Goal: Task Accomplishment & Management: Use online tool/utility

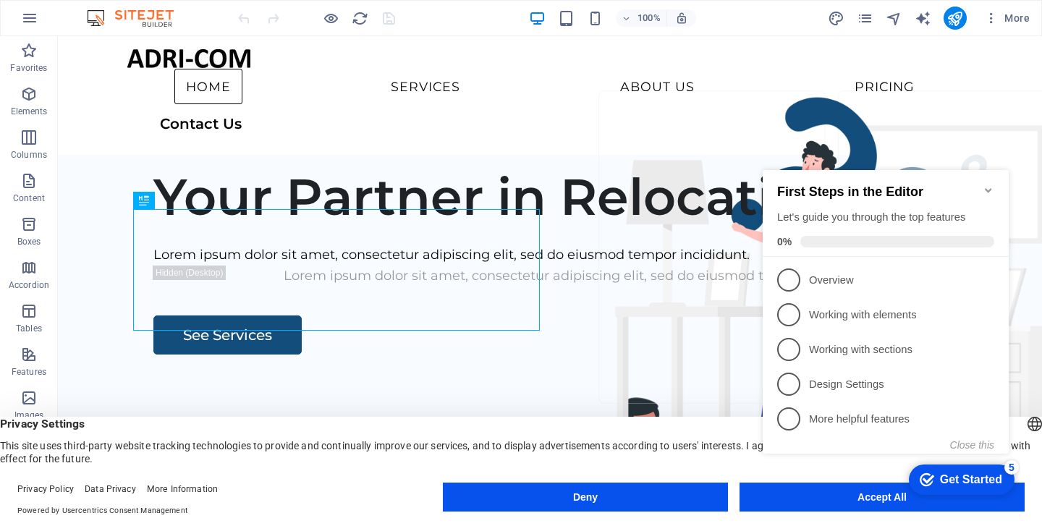
click at [806, 502] on appcues-checklist "Contextual help checklist present on screen" at bounding box center [889, 326] width 264 height 355
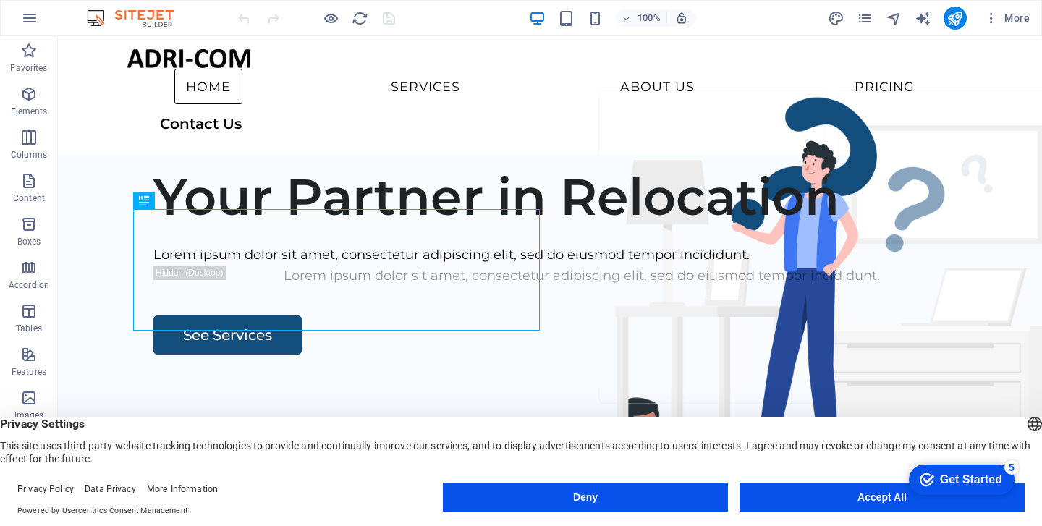
drag, startPoint x: 971, startPoint y: 809, endPoint x: 1738, endPoint y: 958, distance: 781.9
click div "checkmark Get Started 5 First Steps in the Editor Let's guide you through the t…"
click at [836, 495] on button "Accept All" at bounding box center [882, 497] width 285 height 29
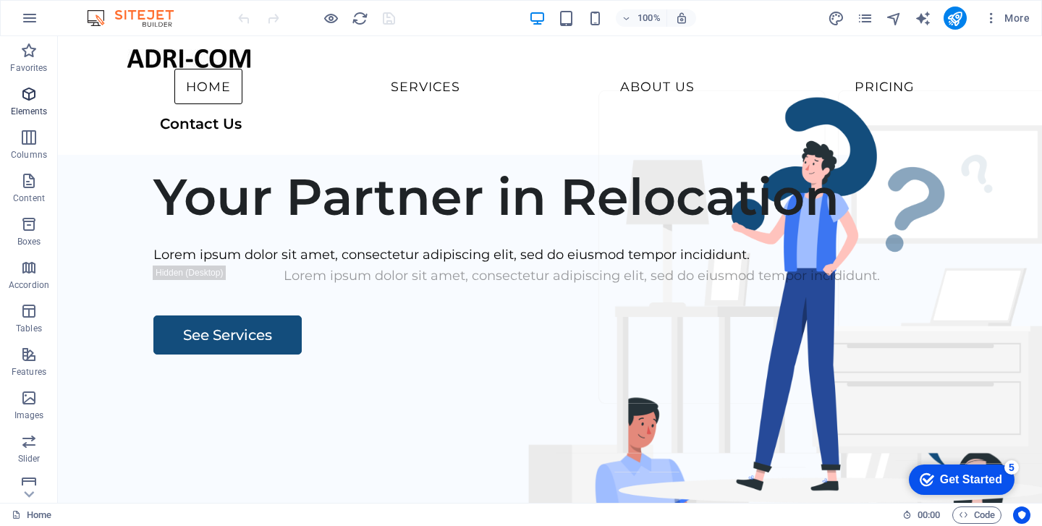
click at [28, 106] on p "Elements" at bounding box center [29, 112] width 37 height 12
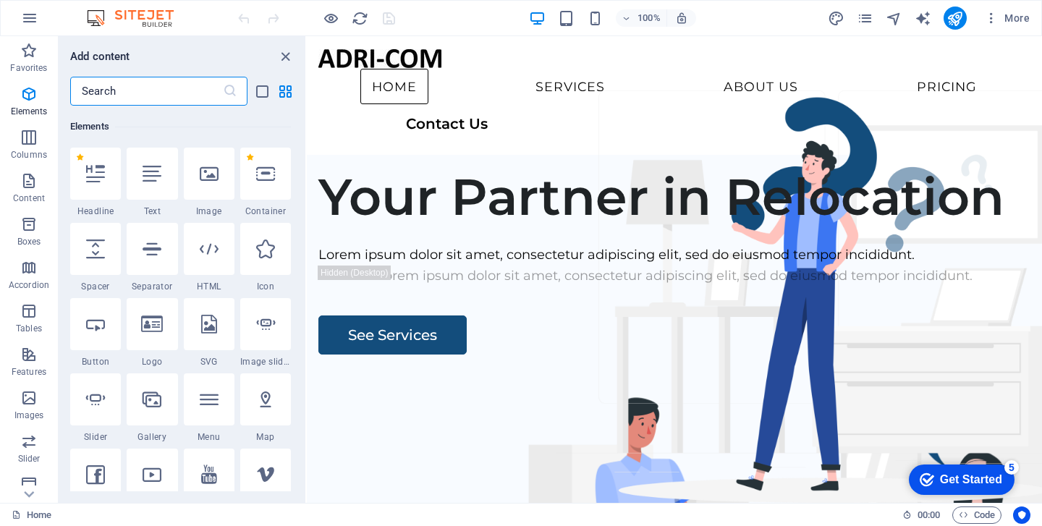
scroll to position [154, 0]
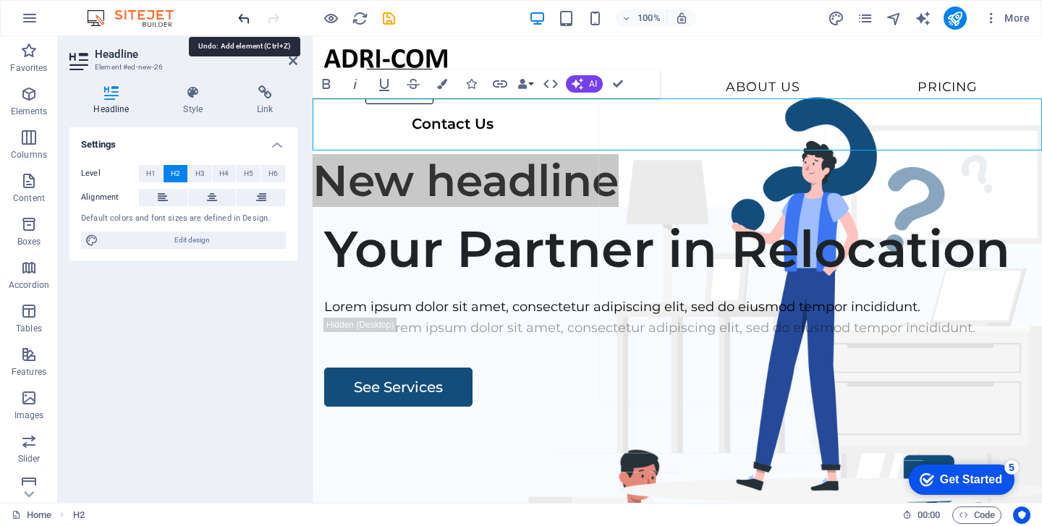
click at [241, 17] on icon "undo" at bounding box center [244, 18] width 17 height 17
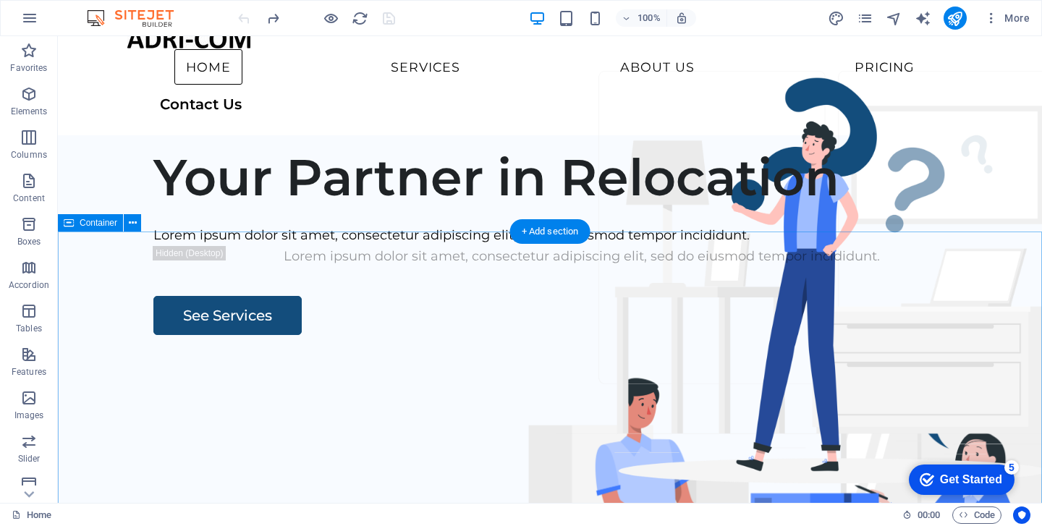
scroll to position [0, 0]
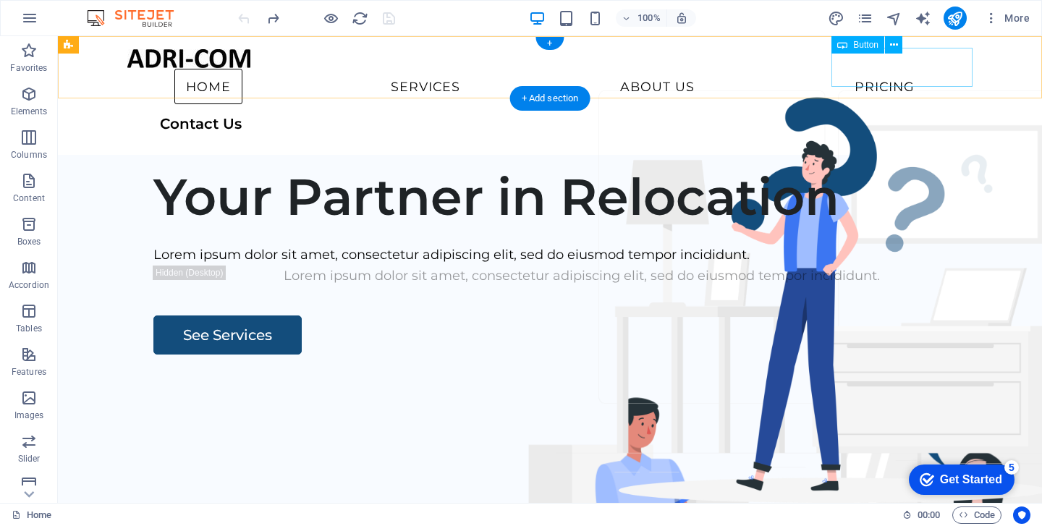
click at [890, 104] on div "Contact Us" at bounding box center [551, 123] width 843 height 39
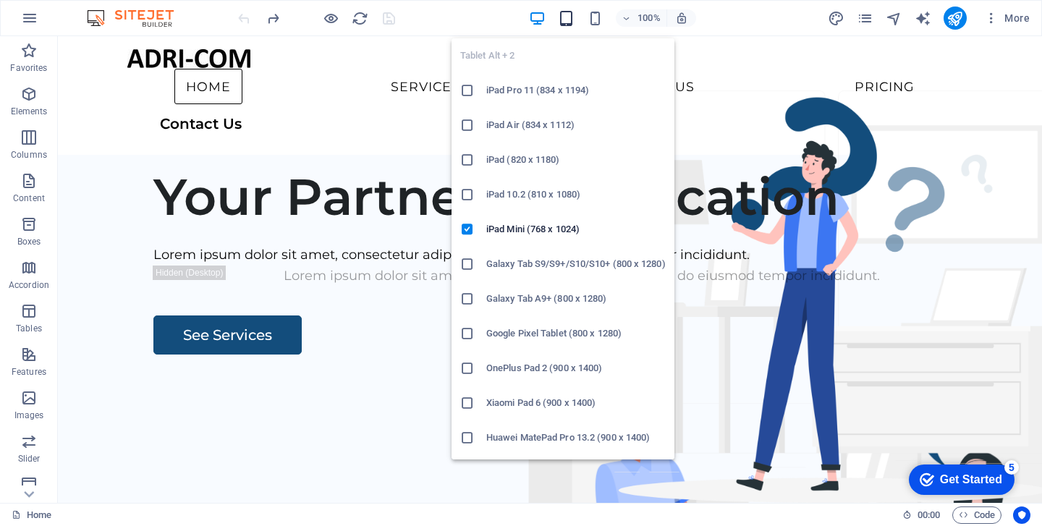
click at [562, 20] on icon "button" at bounding box center [566, 18] width 17 height 17
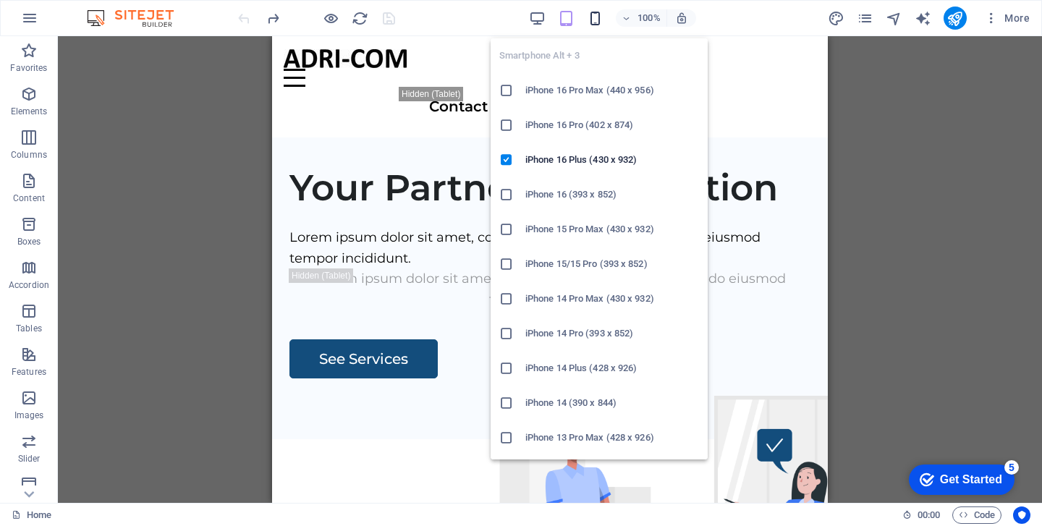
click at [593, 17] on icon "button" at bounding box center [595, 18] width 17 height 17
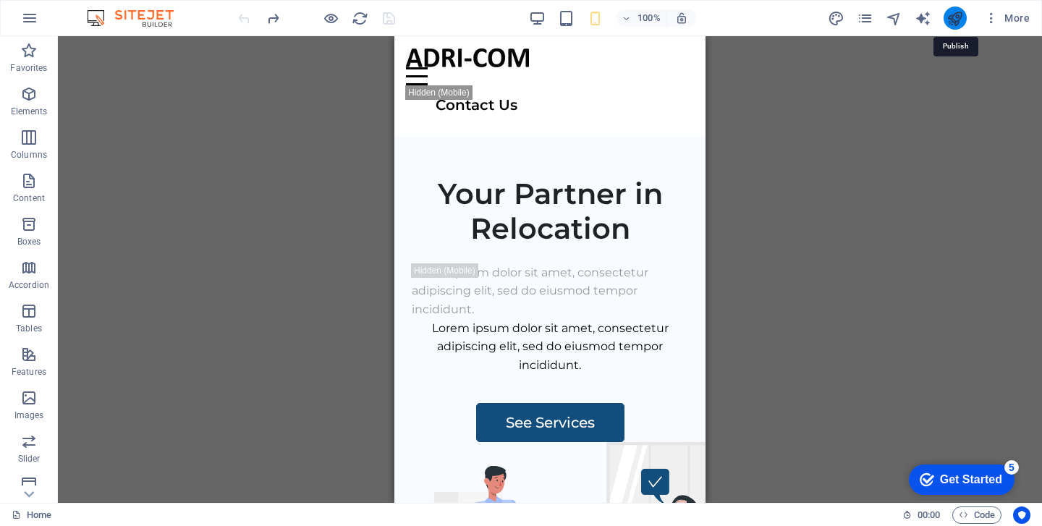
click at [953, 15] on icon "publish" at bounding box center [955, 18] width 17 height 17
